Goal: Task Accomplishment & Management: Manage account settings

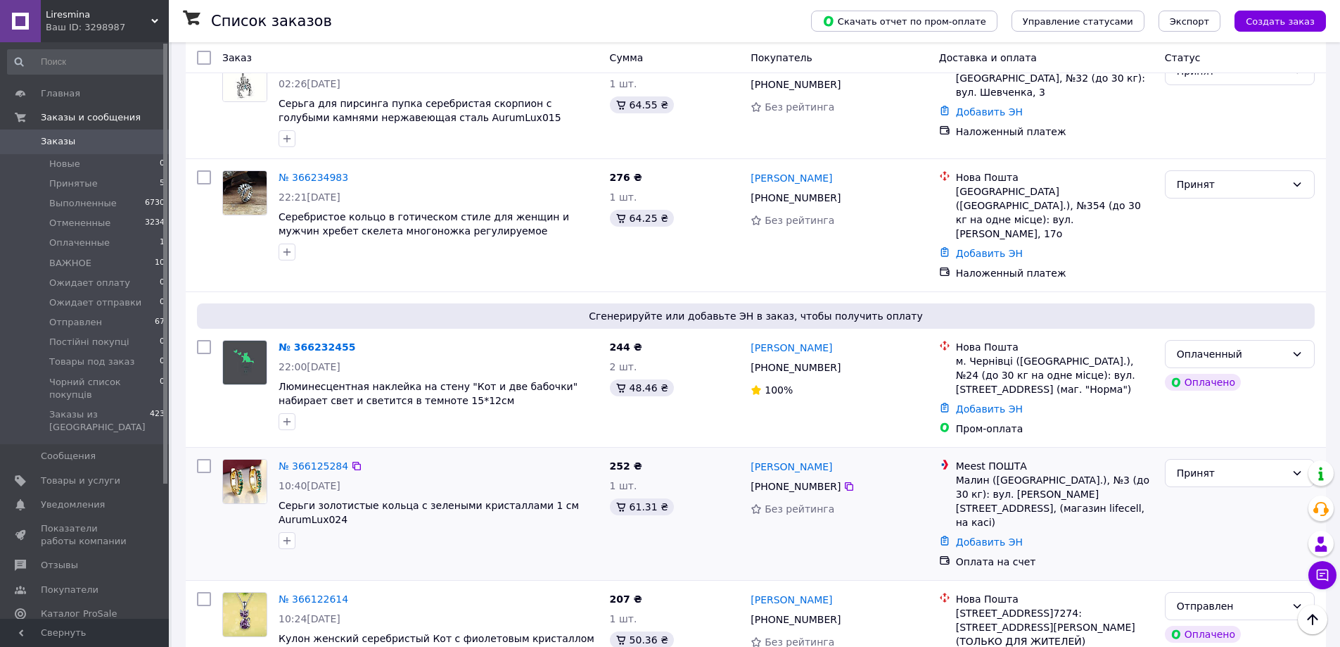
scroll to position [422, 0]
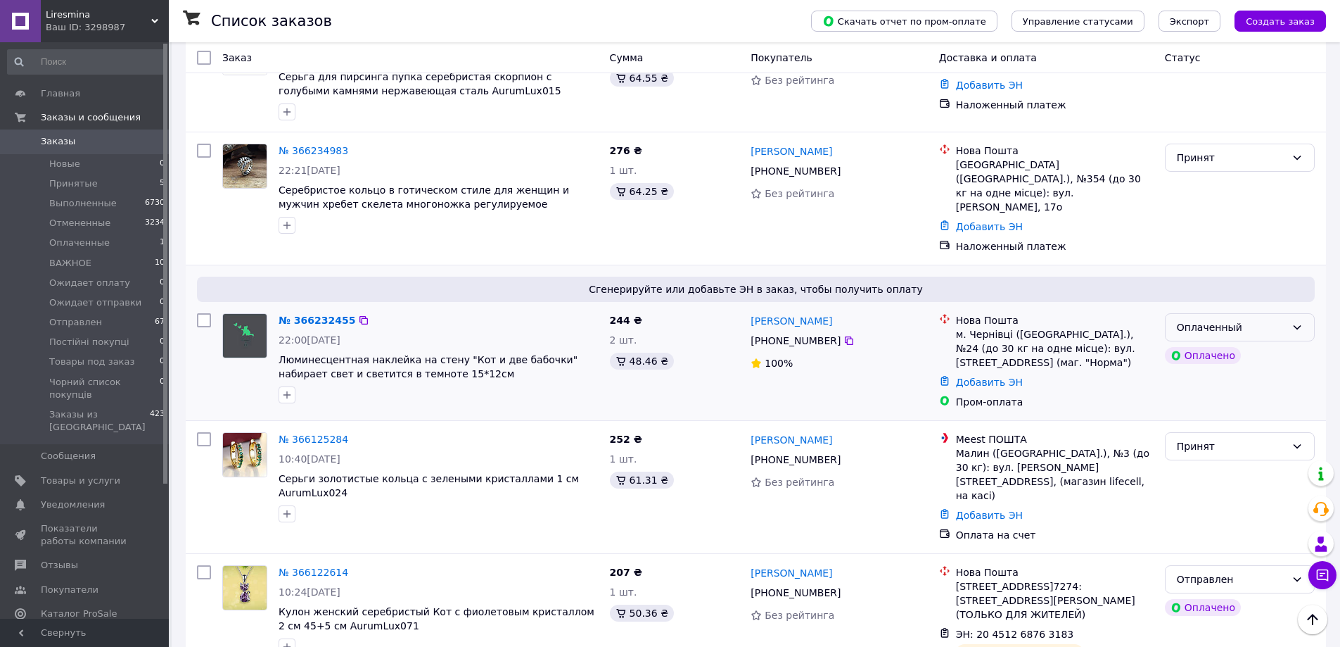
click at [1305, 313] on div "Оплаченный" at bounding box center [1240, 327] width 150 height 28
click at [1247, 325] on li "Ожидает отправки" at bounding box center [1240, 326] width 148 height 25
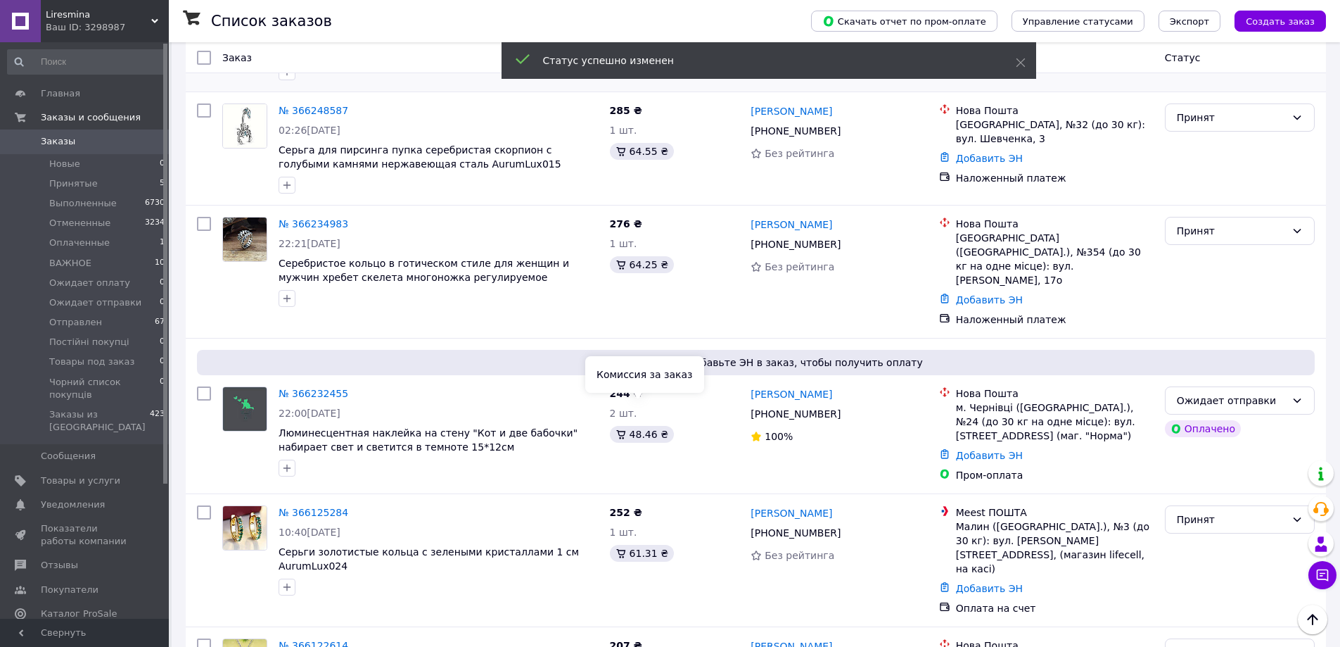
scroll to position [0, 0]
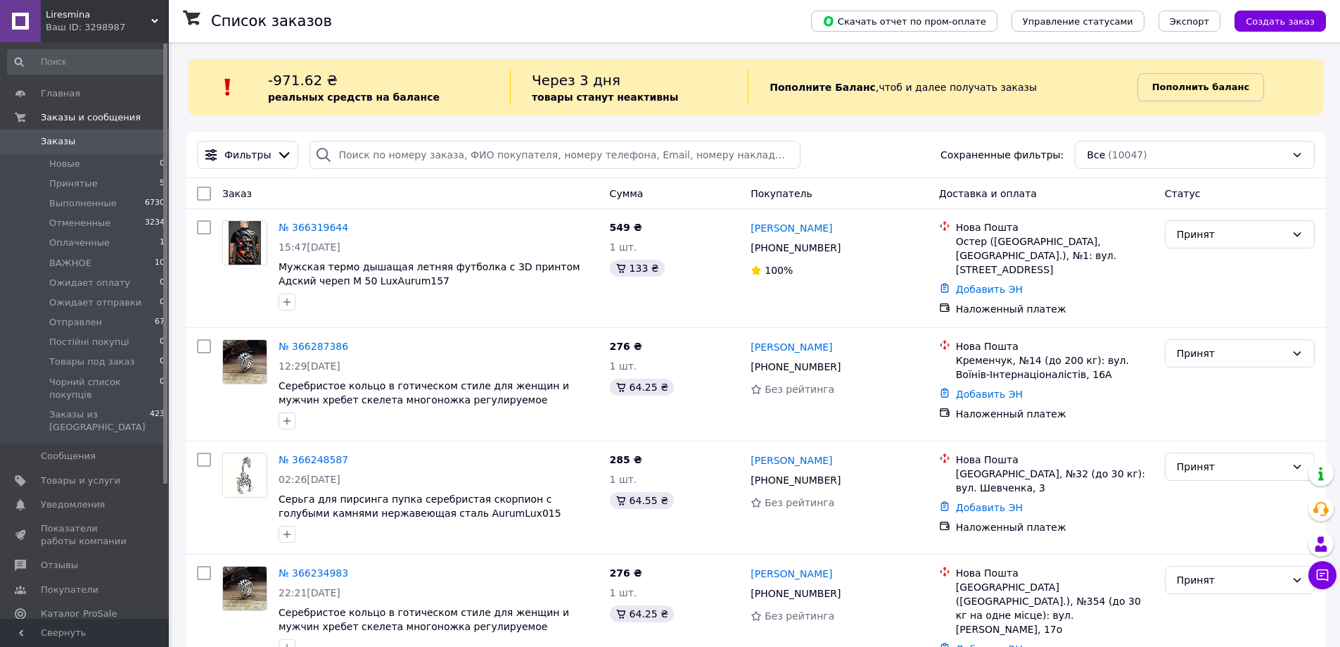
click at [1180, 84] on b "Пополнить баланс" at bounding box center [1200, 87] width 97 height 11
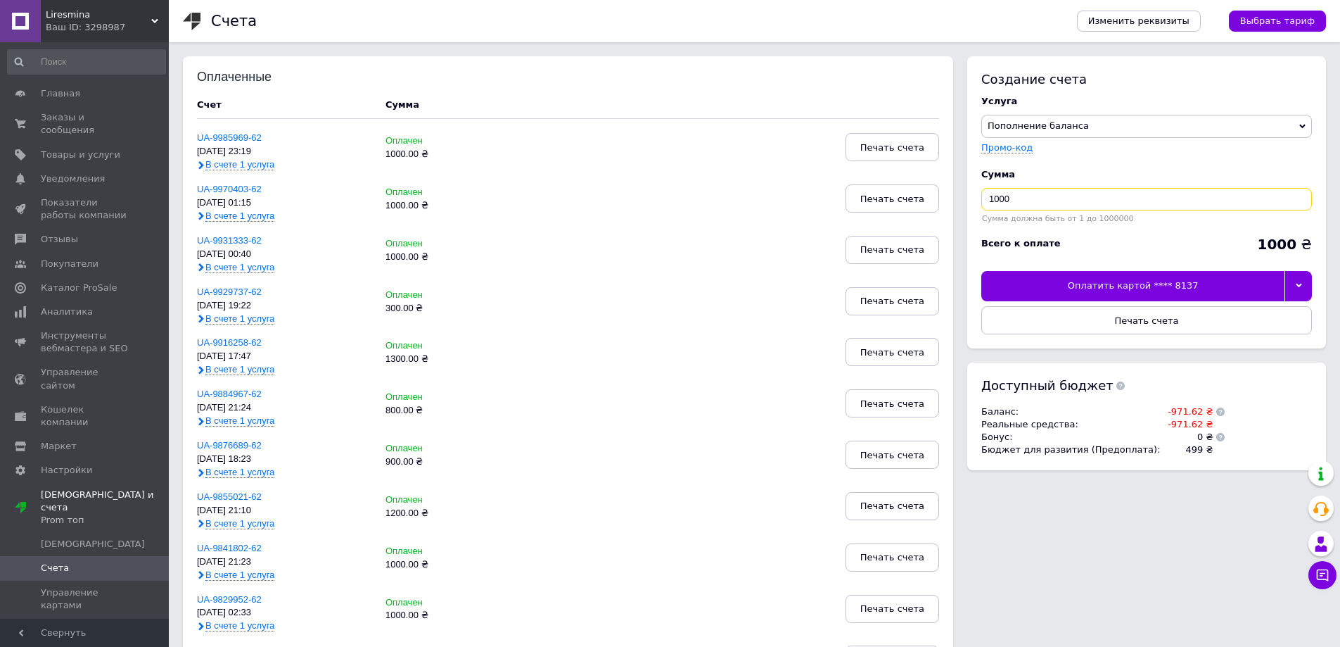
click at [993, 193] on input "1000" at bounding box center [1146, 199] width 331 height 23
type input "380"
click at [1264, 282] on div "Оплатить картой **** 8137" at bounding box center [1132, 286] width 303 height 30
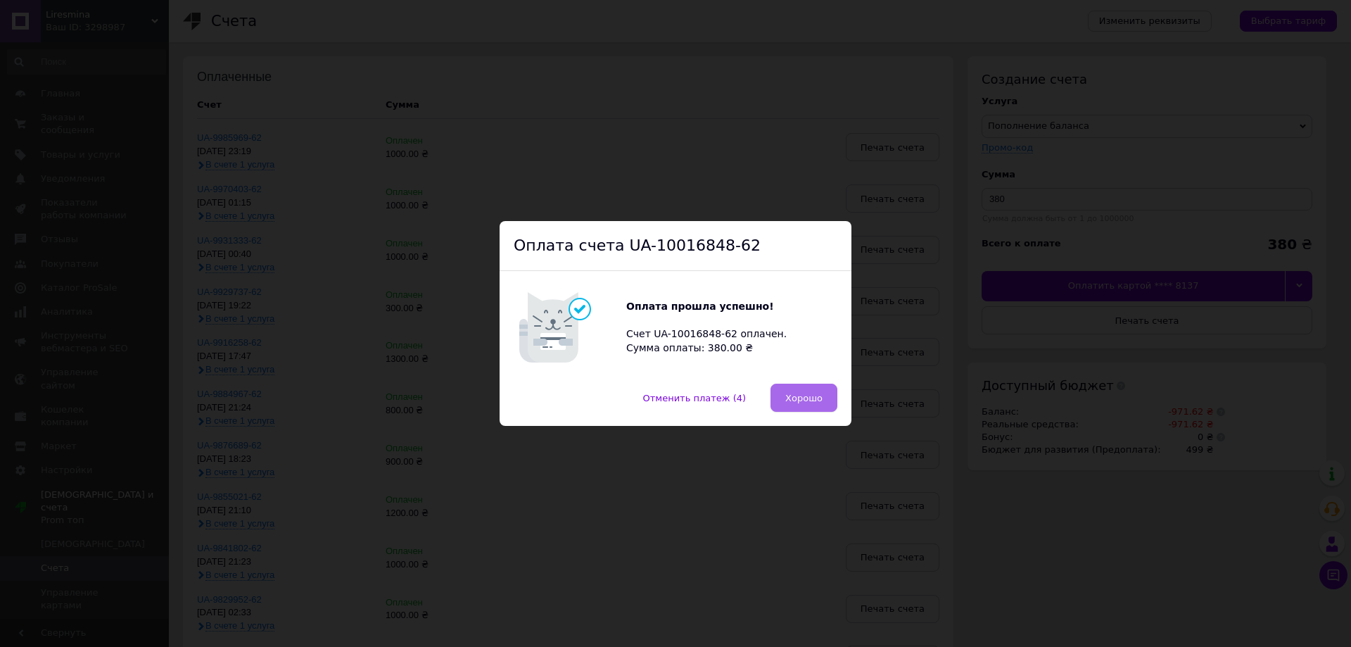
click at [805, 393] on span "Хорошо" at bounding box center [803, 398] width 37 height 11
